Goal: Task Accomplishment & Management: Manage account settings

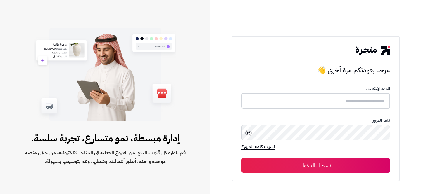
click at [367, 104] on input "text" at bounding box center [315, 100] width 149 height 15
type input "**********"
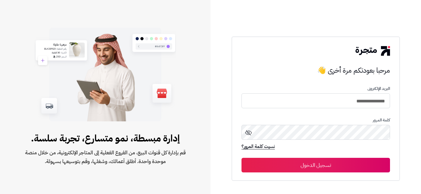
click at [325, 165] on button "تسجيل الدخول" at bounding box center [315, 165] width 149 height 15
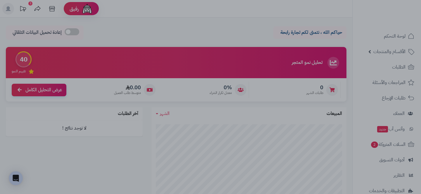
click at [329, 149] on div at bounding box center [210, 97] width 421 height 194
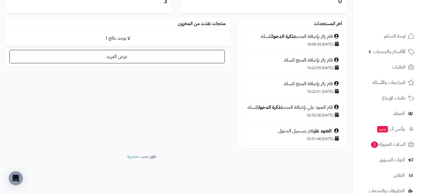
scroll to position [58, 0]
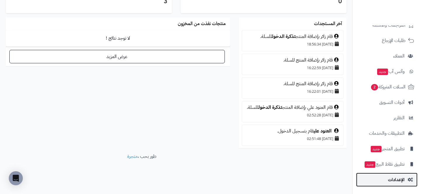
click at [386, 180] on link "الإعدادات" at bounding box center [386, 180] width 61 height 14
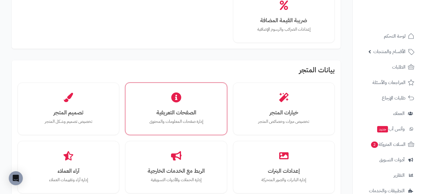
scroll to position [123, 0]
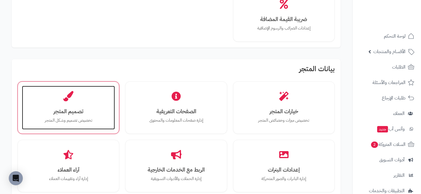
click at [65, 106] on div "تصميم المتجر تخصيص تصميم وشكل المتجر" at bounding box center [68, 108] width 93 height 44
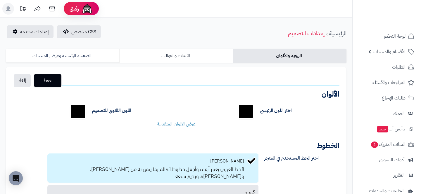
click at [171, 61] on link "الثيمات والقوالب" at bounding box center [175, 56] width 113 height 14
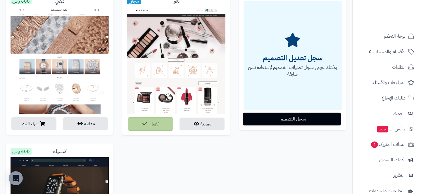
scroll to position [91, 0]
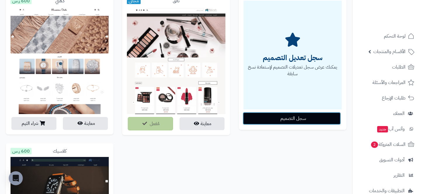
click at [282, 121] on button "سجل التصميم" at bounding box center [292, 118] width 98 height 13
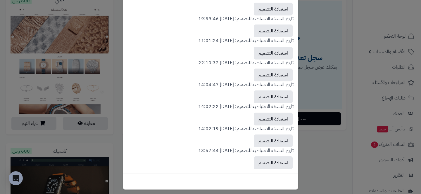
scroll to position [84, 0]
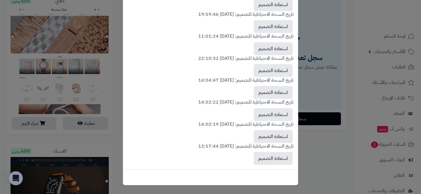
click at [310, 157] on div "اختر تصميما للاستعادة × تاريخ النسخة الاحتياطية للتصميم: 2025-10-03 18:48:23 اس…" at bounding box center [210, 97] width 421 height 194
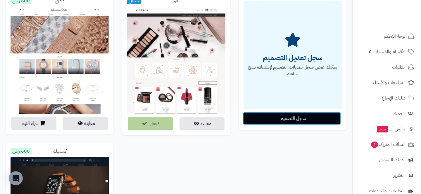
click at [256, 122] on button "سجل التصميم" at bounding box center [292, 118] width 98 height 13
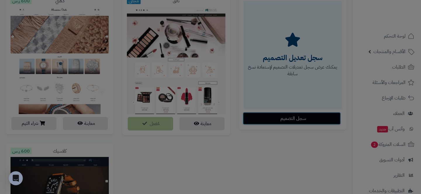
scroll to position [0, 0]
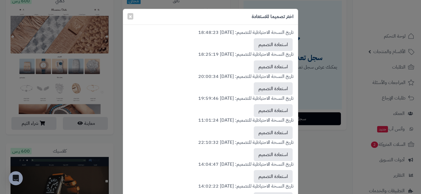
click at [333, 15] on div "اختر تصميما للاستعادة × تاريخ النسخة الاحتياطية للتصميم: 2025-10-03 18:48:23 اس…" at bounding box center [210, 97] width 421 height 194
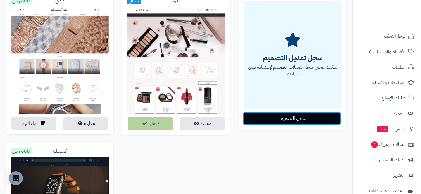
click at [295, 114] on button "سجل التصميم" at bounding box center [292, 118] width 98 height 13
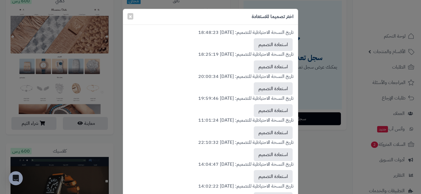
click at [237, 53] on p "تاريخ النسخة الاحتياطية للتصميم: 2025-01-17 18:25:19" at bounding box center [210, 54] width 166 height 7
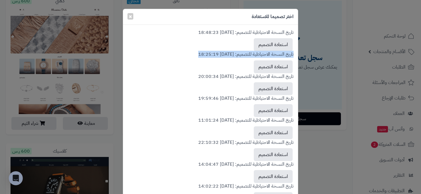
click at [237, 53] on p "تاريخ النسخة الاحتياطية للتصميم: 2025-01-17 18:25:19" at bounding box center [210, 54] width 166 height 7
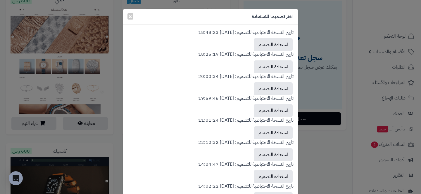
click at [232, 48] on div "تاريخ النسخة الاحتياطية للتصميم: 2025-10-03 18:48:23 استعادة التصميم" at bounding box center [210, 40] width 166 height 22
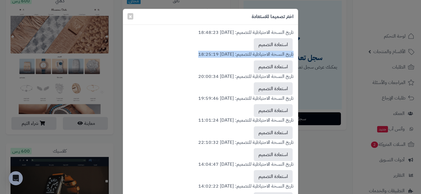
click at [232, 48] on div "تاريخ النسخة الاحتياطية للتصميم: 2025-10-03 18:48:23 استعادة التصميم" at bounding box center [210, 40] width 166 height 22
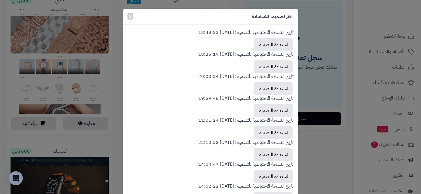
click at [227, 32] on p "تاريخ النسخة الاحتياطية للتصميم: 2025-10-03 18:48:23" at bounding box center [210, 32] width 166 height 7
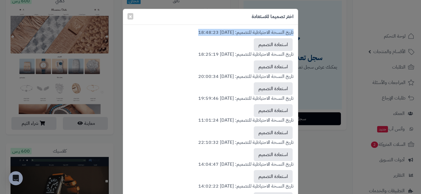
click at [227, 32] on p "تاريخ النسخة الاحتياطية للتصميم: 2025-10-03 18:48:23" at bounding box center [210, 32] width 166 height 7
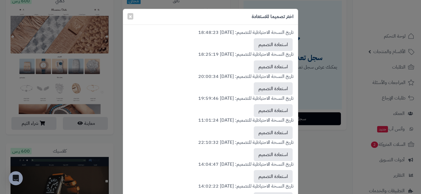
click at [241, 42] on div "تاريخ النسخة الاحتياطية للتصميم: 2025-10-03 18:48:23 استعادة التصميم" at bounding box center [210, 40] width 166 height 22
drag, startPoint x: 207, startPoint y: 32, endPoint x: 238, endPoint y: 32, distance: 30.7
click at [238, 32] on p "تاريخ النسخة الاحتياطية للتصميم: 2025-10-03 18:48:23" at bounding box center [210, 32] width 166 height 7
drag, startPoint x: 238, startPoint y: 32, endPoint x: 182, endPoint y: 33, distance: 55.6
click at [182, 33] on p "تاريخ النسخة الاحتياطية للتصميم: 2025-10-03 18:48:23" at bounding box center [210, 32] width 166 height 7
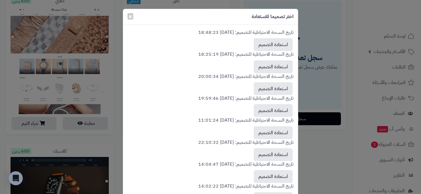
click at [207, 43] on div "تاريخ النسخة الاحتياطية للتصميم: 2025-10-03 18:48:23 استعادة التصميم" at bounding box center [210, 40] width 166 height 22
click at [224, 33] on p "تاريخ النسخة الاحتياطية للتصميم: 2025-10-03 18:48:23" at bounding box center [210, 32] width 166 height 7
click at [243, 47] on div "تاريخ النسخة الاحتياطية للتصميم: 2025-10-03 18:48:23 استعادة التصميم" at bounding box center [210, 40] width 166 height 22
drag, startPoint x: 268, startPoint y: 42, endPoint x: 229, endPoint y: 48, distance: 39.7
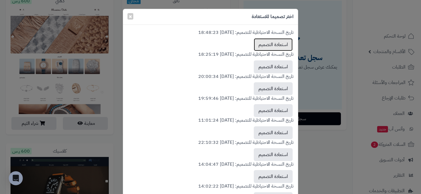
click at [229, 48] on div "تاريخ النسخة الاحتياطية للتصميم: 2025-10-03 18:48:23 استعادة التصميم" at bounding box center [210, 40] width 166 height 22
click at [260, 49] on button "استعادة التصميم" at bounding box center [273, 44] width 39 height 13
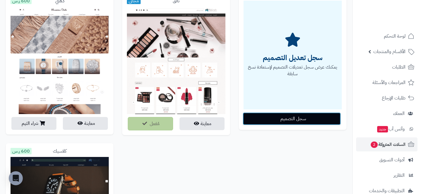
scroll to position [58, 0]
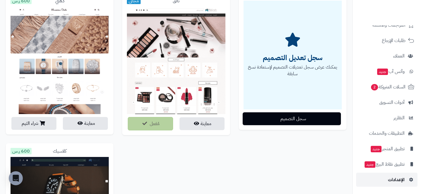
click at [387, 179] on link "الإعدادات" at bounding box center [386, 180] width 61 height 14
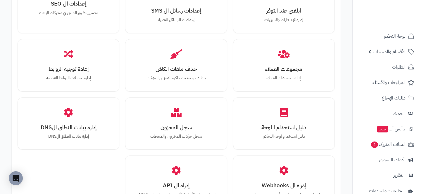
scroll to position [629, 0]
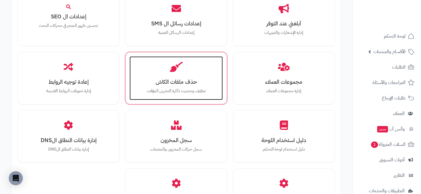
click at [200, 82] on h3 "حذف ملفات الكاش" at bounding box center [175, 82] width 81 height 6
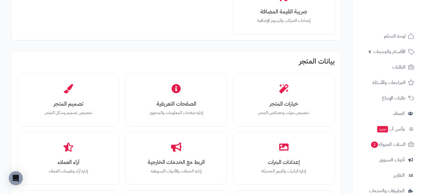
scroll to position [184, 0]
